Goal: Information Seeking & Learning: Learn about a topic

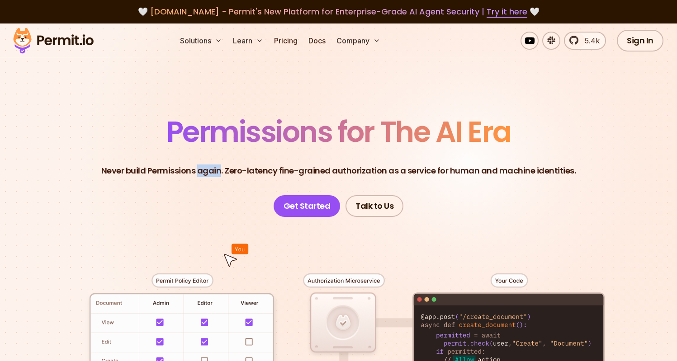
click at [218, 172] on p "Never build Permissions again. Zero-latency fine-grained authorization as a ser…" at bounding box center [338, 171] width 475 height 13
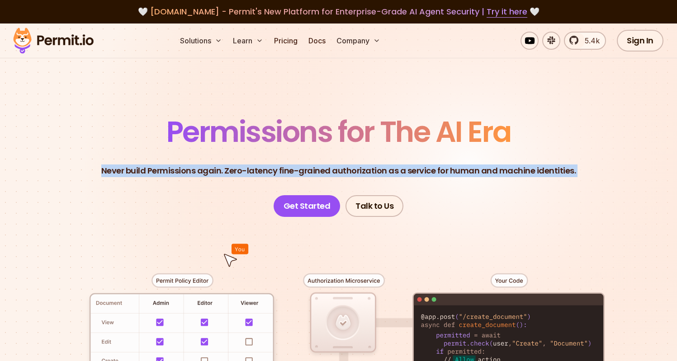
click at [218, 172] on p "Never build Permissions again. Zero-latency fine-grained authorization as a ser…" at bounding box center [338, 171] width 475 height 13
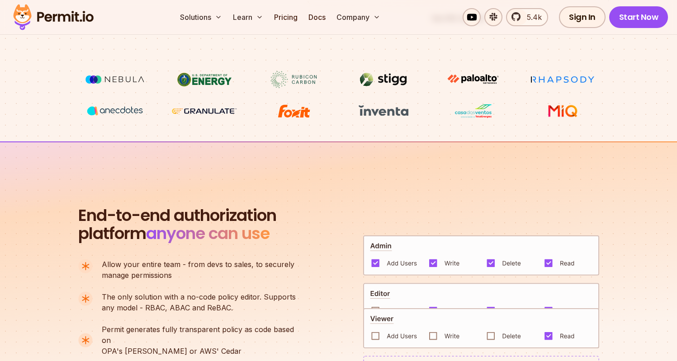
scroll to position [496, 0]
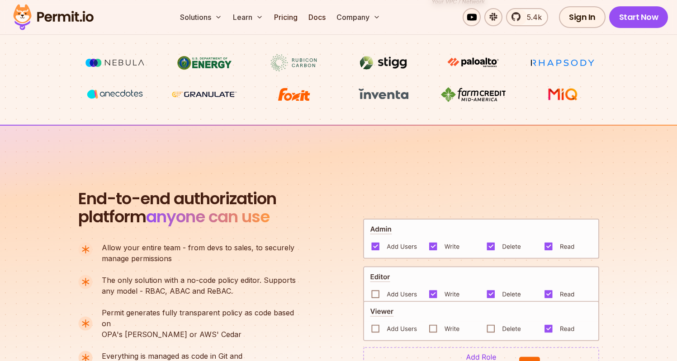
click at [265, 199] on span "End-to-end authorization" at bounding box center [177, 199] width 198 height 18
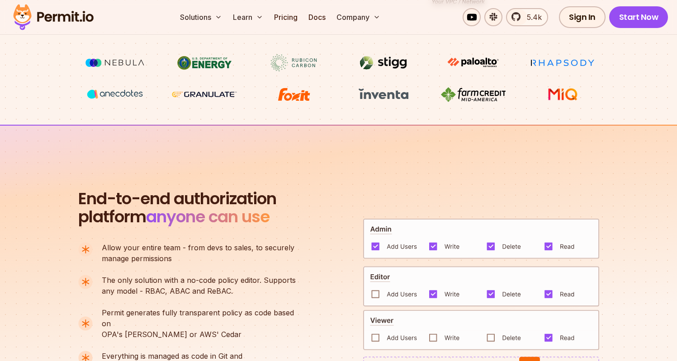
click at [265, 199] on span "End-to-end authorization" at bounding box center [177, 199] width 198 height 18
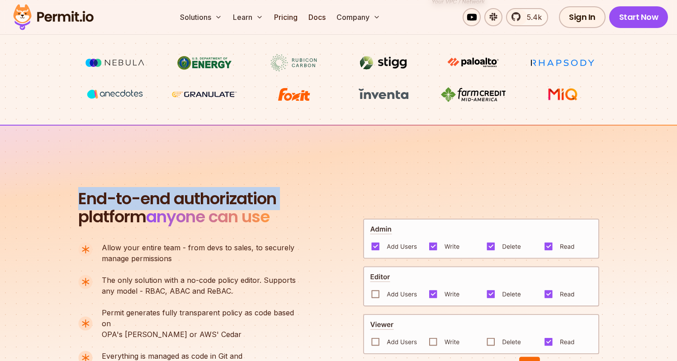
click at [262, 228] on div "End-to-end authorization platform anyone can use A no-code authorization platfo…" at bounding box center [191, 300] width 226 height 221
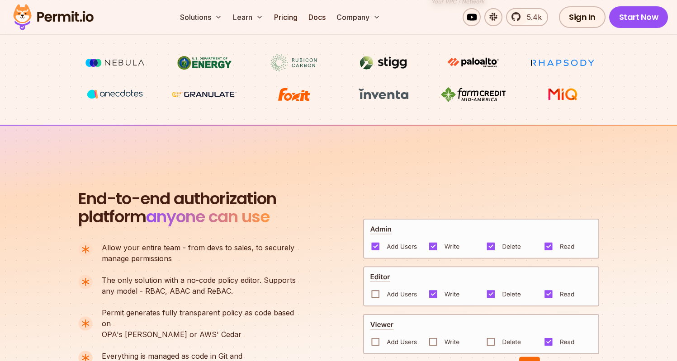
click at [262, 228] on div "End-to-end authorization platform anyone can use A no-code authorization platfo…" at bounding box center [191, 300] width 226 height 221
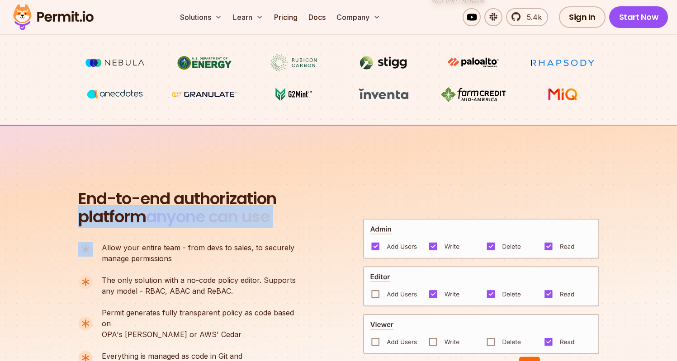
click at [255, 261] on p "Allow your entire team - from devs to sales, to securely manage permissions" at bounding box center [198, 253] width 193 height 22
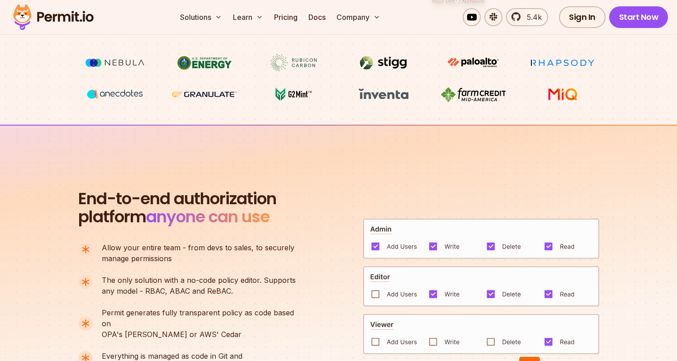
click at [255, 261] on p "Allow your entire team - from devs to sales, to securely manage permissions" at bounding box center [198, 253] width 193 height 22
click at [252, 283] on span "The only solution with a no-code policy editor. Supports" at bounding box center [199, 280] width 194 height 11
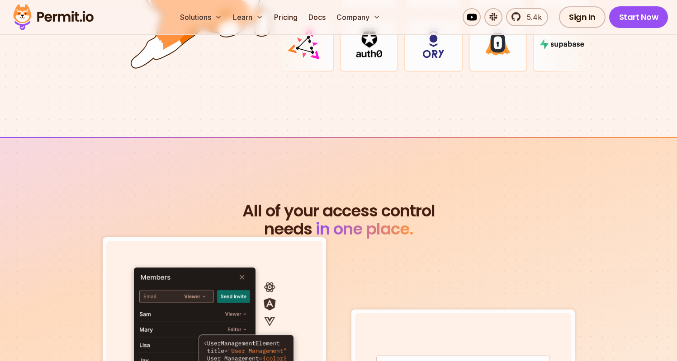
scroll to position [2948, 0]
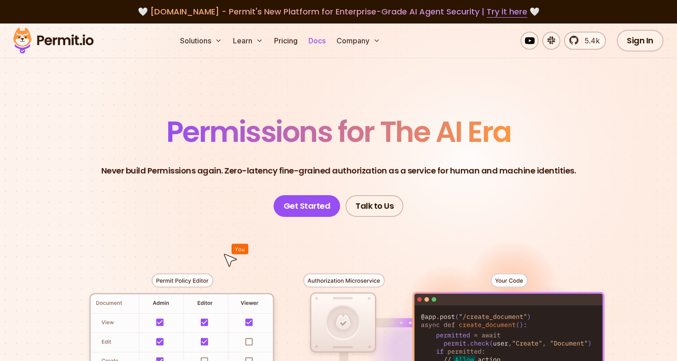
click at [310, 46] on link "Docs" at bounding box center [317, 41] width 24 height 18
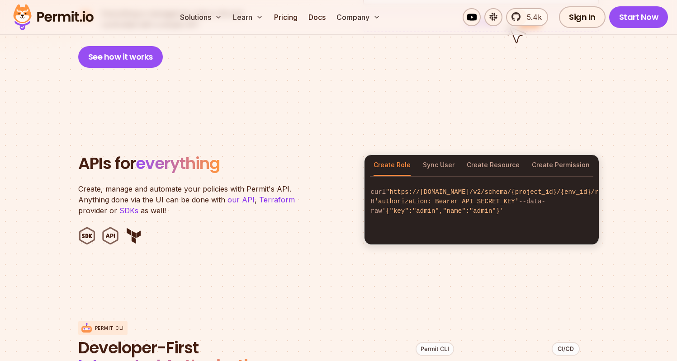
scroll to position [851, 0]
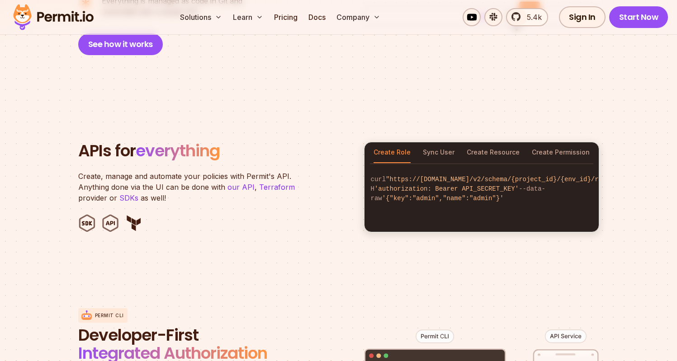
click at [214, 214] on ul at bounding box center [215, 223] width 275 height 18
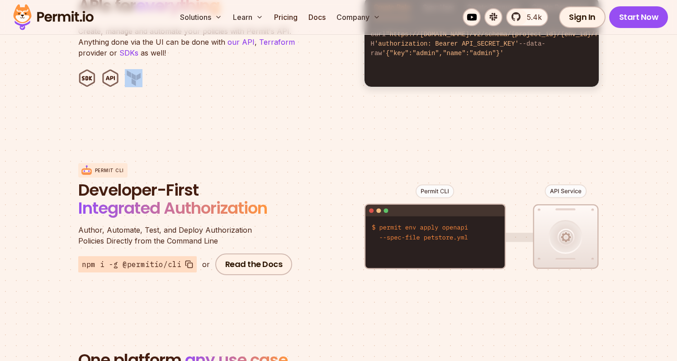
scroll to position [1009, 0]
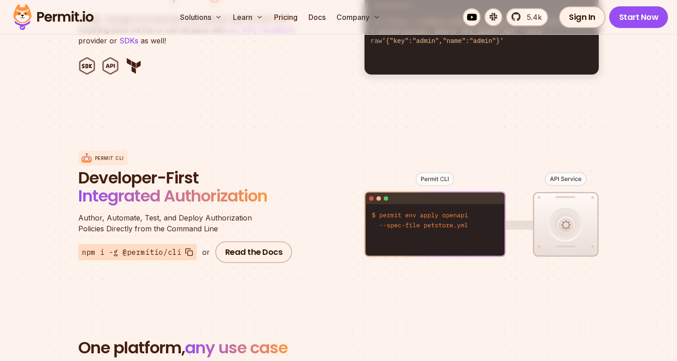
click at [207, 185] on span "Integrated Authorization" at bounding box center [172, 196] width 189 height 23
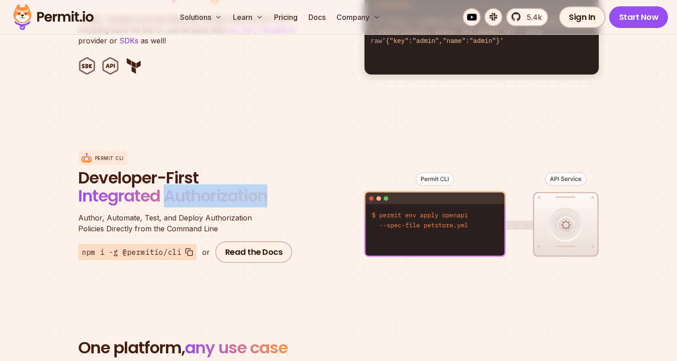
click at [207, 185] on span "Integrated Authorization" at bounding box center [172, 196] width 189 height 23
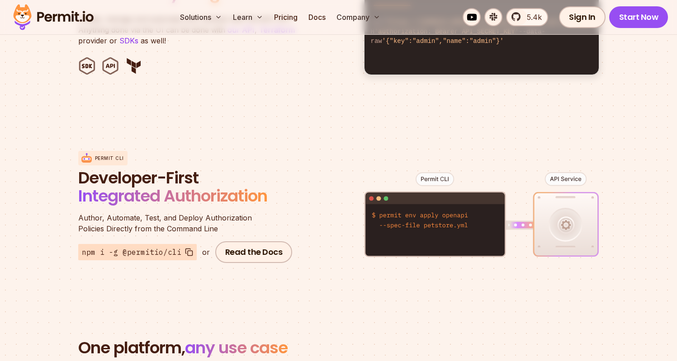
click at [196, 185] on span "Integrated Authorization" at bounding box center [172, 196] width 189 height 23
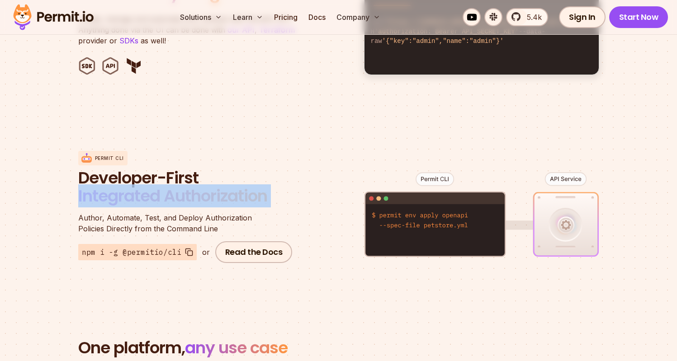
click at [196, 185] on span "Integrated Authorization" at bounding box center [172, 196] width 189 height 23
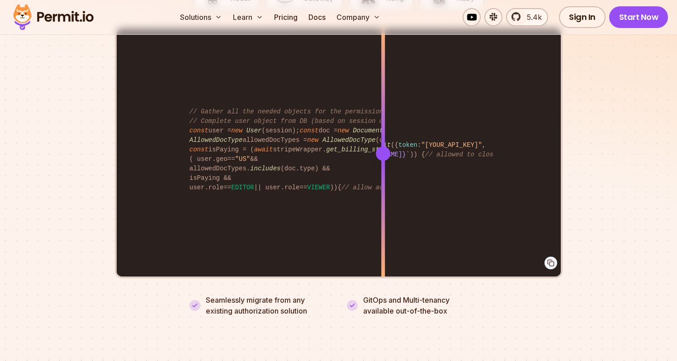
scroll to position [1880, 0]
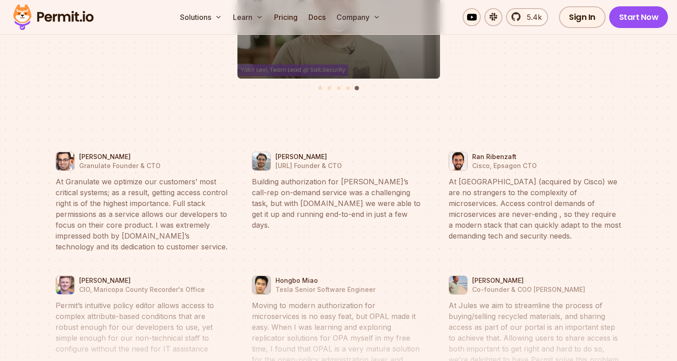
click at [197, 226] on blockquote "At Granulate we optimize our customers’ most critical systems; as a result, get…" at bounding box center [142, 214] width 173 height 76
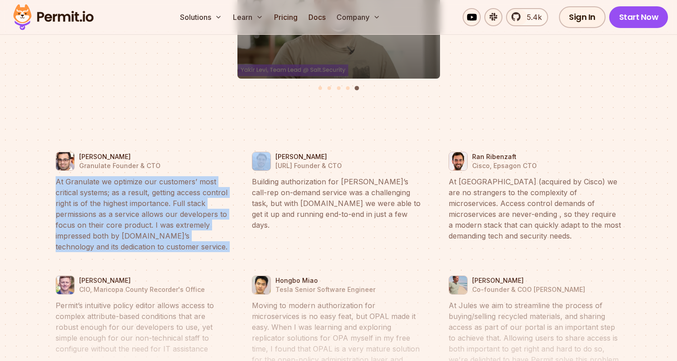
click at [197, 226] on blockquote "At Granulate we optimize our customers’ most critical systems; as a result, get…" at bounding box center [142, 214] width 173 height 76
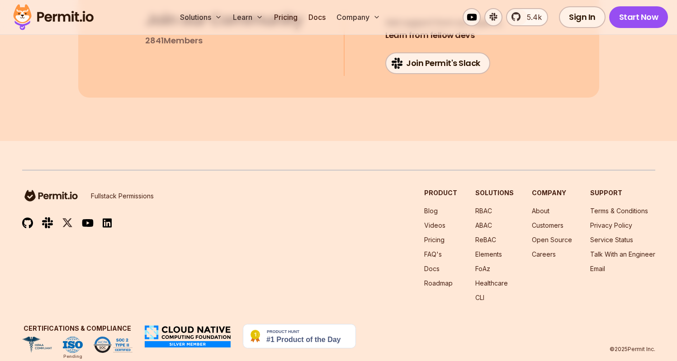
scroll to position [4896, 0]
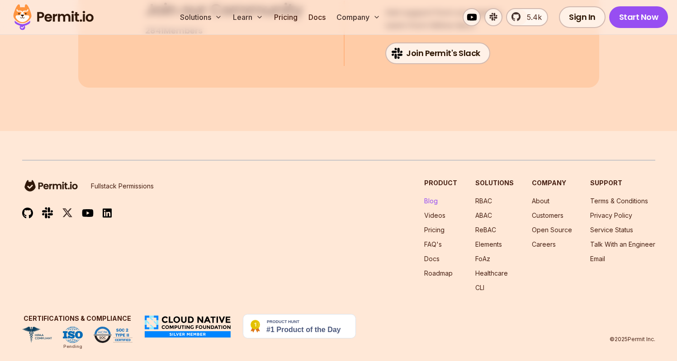
click at [437, 197] on link "Blog" at bounding box center [431, 201] width 14 height 8
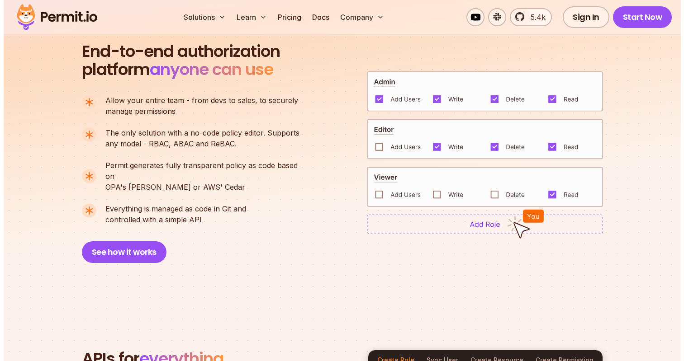
scroll to position [653, 0]
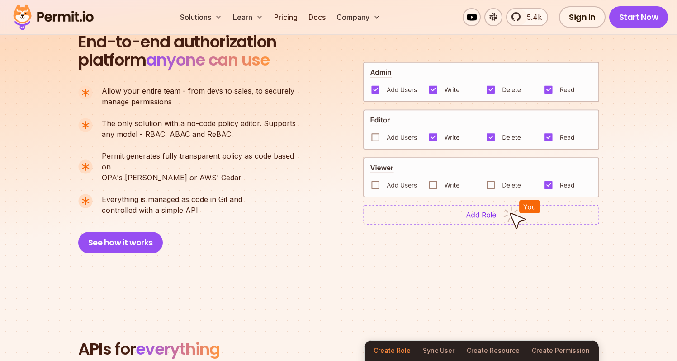
drag, startPoint x: 216, startPoint y: 211, endPoint x: 221, endPoint y: 130, distance: 81.6
click at [221, 130] on div "End-to-end authorization platform anyone can use A no-code authorization platfo…" at bounding box center [191, 143] width 226 height 221
click at [221, 130] on p "The only solution with a no-code policy editor. Supports any model - RBAC, ABAC…" at bounding box center [199, 129] width 194 height 22
click at [134, 234] on button "See how it works" at bounding box center [120, 243] width 85 height 22
